Goal: Task Accomplishment & Management: Complete application form

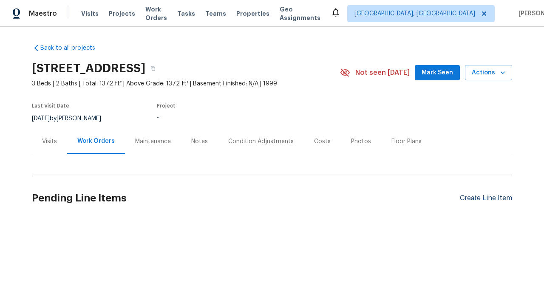
click at [486, 198] on div "Create Line Item" at bounding box center [486, 198] width 52 height 8
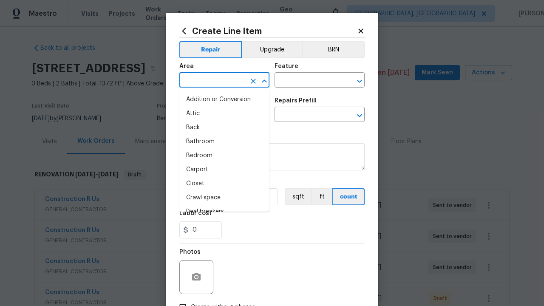
click at [224, 155] on li "Bedroom" at bounding box center [224, 156] width 90 height 14
type input "Bedroom"
type input "Flooring"
type input "Wallpaper"
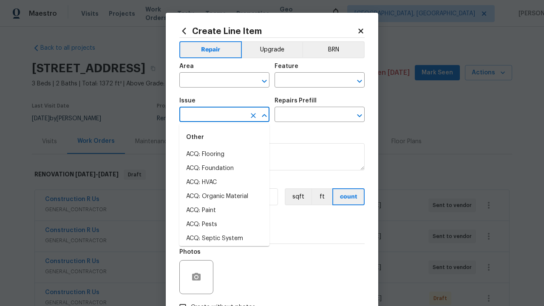
click at [224, 154] on li "ACQ: Flooring" at bounding box center [224, 154] width 90 height 14
type input "ACQ: Flooring"
type input "Remove"
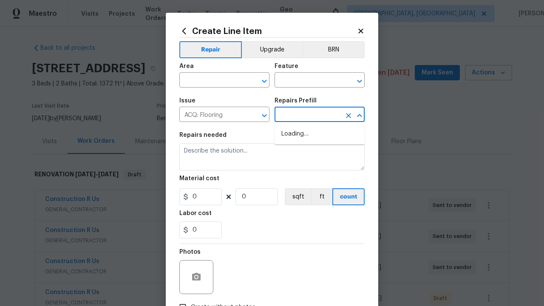
type input "Acquisition"
type input "Maximum Flooring Repairs $1.50"
type textarea "Acquisition Scope: Maximum flooring repairs"
type input "1.5"
type input "1"
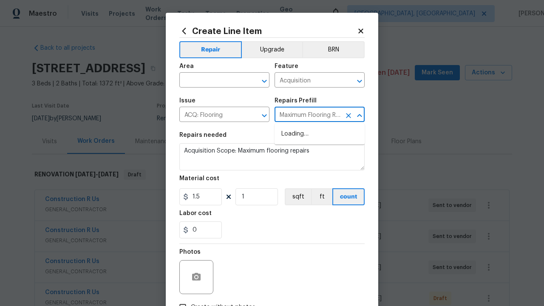
type input "Maximum Flooring Repairs $1.50"
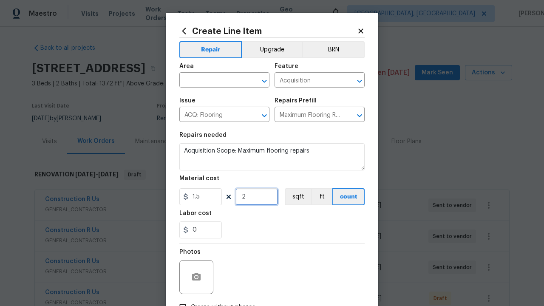
type input "2"
click at [297, 197] on button "sqft" at bounding box center [298, 196] width 26 height 17
click at [183, 299] on input "Create without photos" at bounding box center [183, 307] width 16 height 16
checkbox input "true"
